Goal: Task Accomplishment & Management: Manage account settings

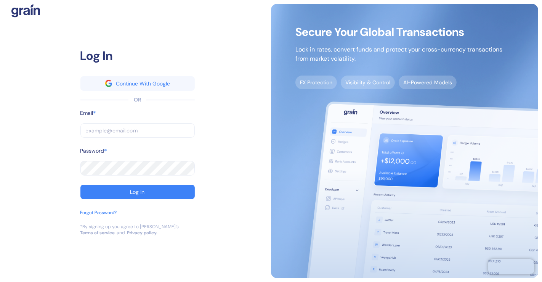
type input "[EMAIL_ADDRESS][DOMAIN_NAME]"
click at [173, 126] on input "[EMAIL_ADDRESS][DOMAIN_NAME]" at bounding box center [137, 130] width 114 height 14
type input "[EMAIL_ADDRESS][DOMAIN_NAME]"
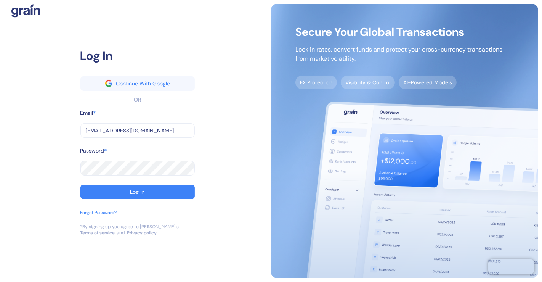
type input "[EMAIL_ADDRESS][DOMAIN_NAME]"
click at [162, 130] on input "[EMAIL_ADDRESS][DOMAIN_NAME]" at bounding box center [137, 130] width 114 height 14
type input "[EMAIL_ADDRESS][DOMAIN_NAME]"
